Goal: Communication & Community: Answer question/provide support

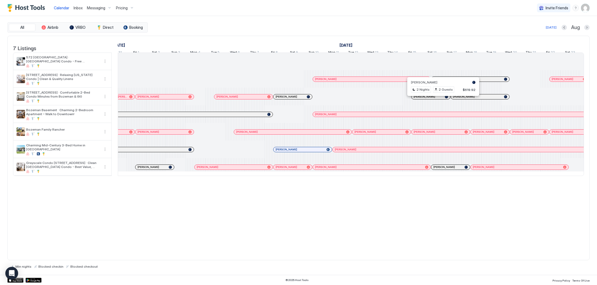
click at [441, 99] on div at bounding box center [441, 97] width 4 height 4
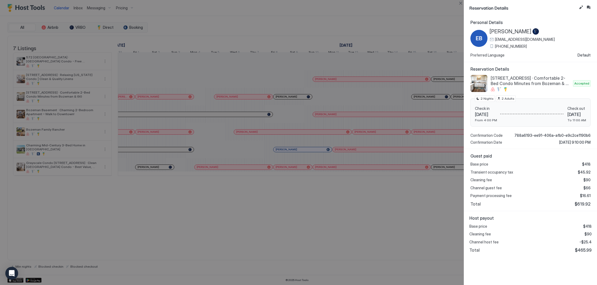
click at [591, 7] on div "Reservation Details" at bounding box center [530, 7] width 133 height 15
click at [589, 7] on button "Inbox" at bounding box center [588, 7] width 6 height 6
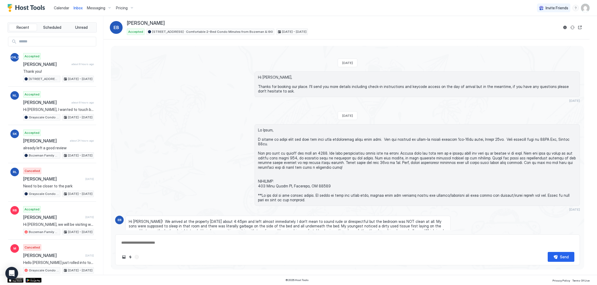
scroll to position [0, 0]
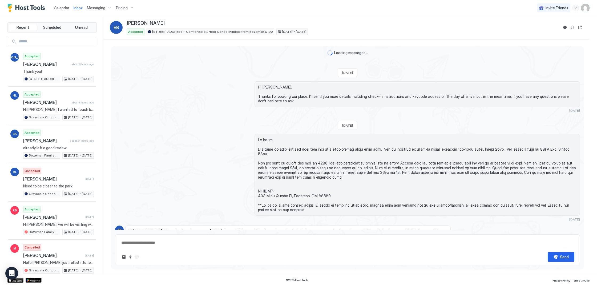
type textarea "*"
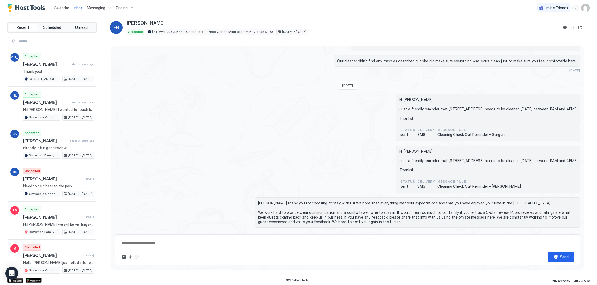
scroll to position [434, 0]
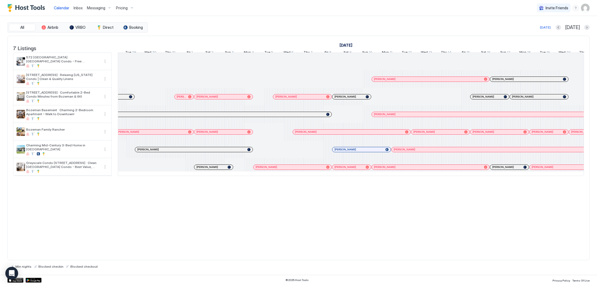
scroll to position [0, 419]
